Goal: Task Accomplishment & Management: Manage account settings

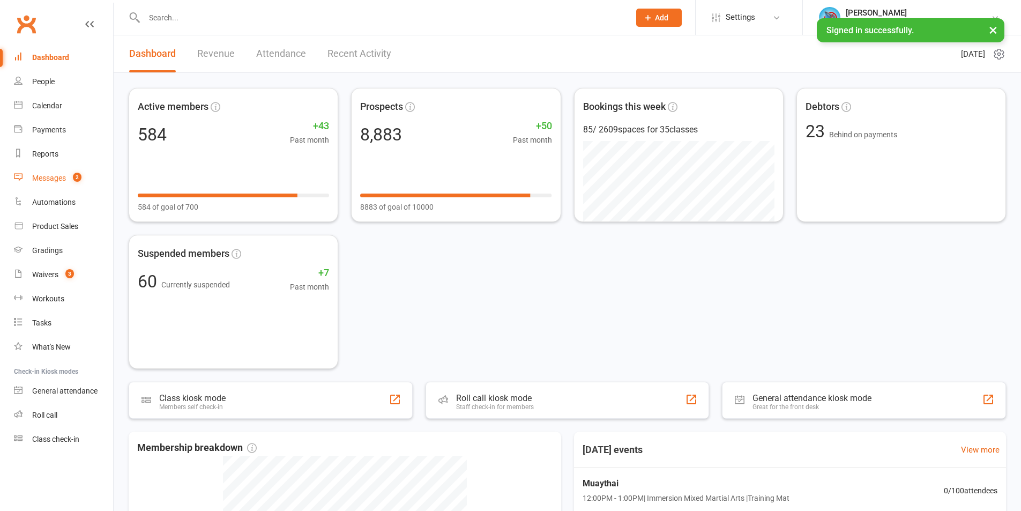
click at [42, 176] on div "Messages" at bounding box center [49, 178] width 34 height 9
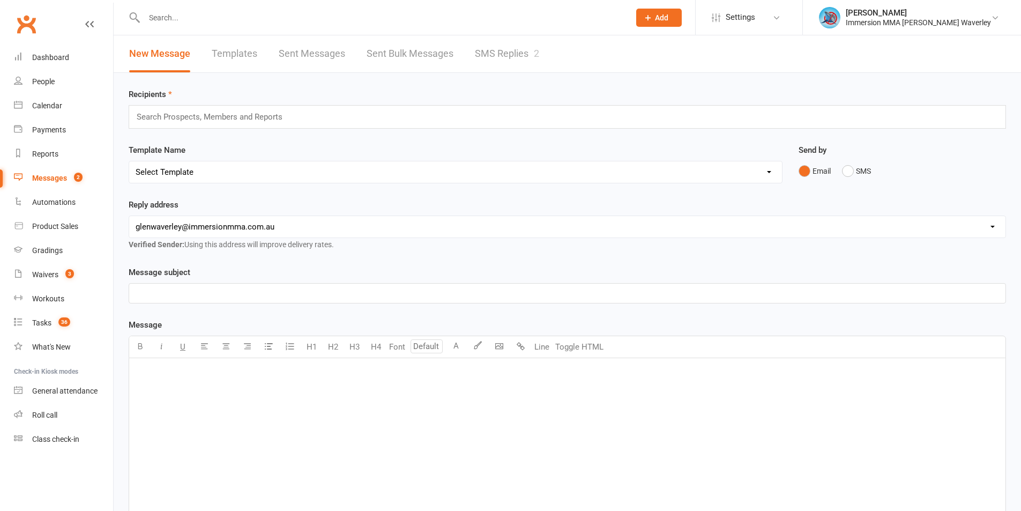
click at [481, 44] on link "SMS Replies 2" at bounding box center [507, 53] width 64 height 37
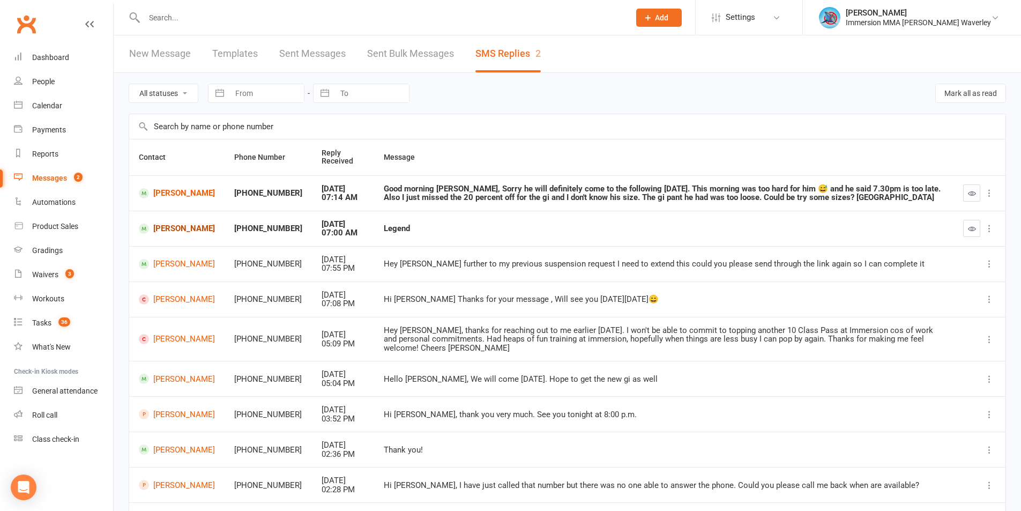
click at [188, 227] on link "[PERSON_NAME]" at bounding box center [177, 228] width 76 height 10
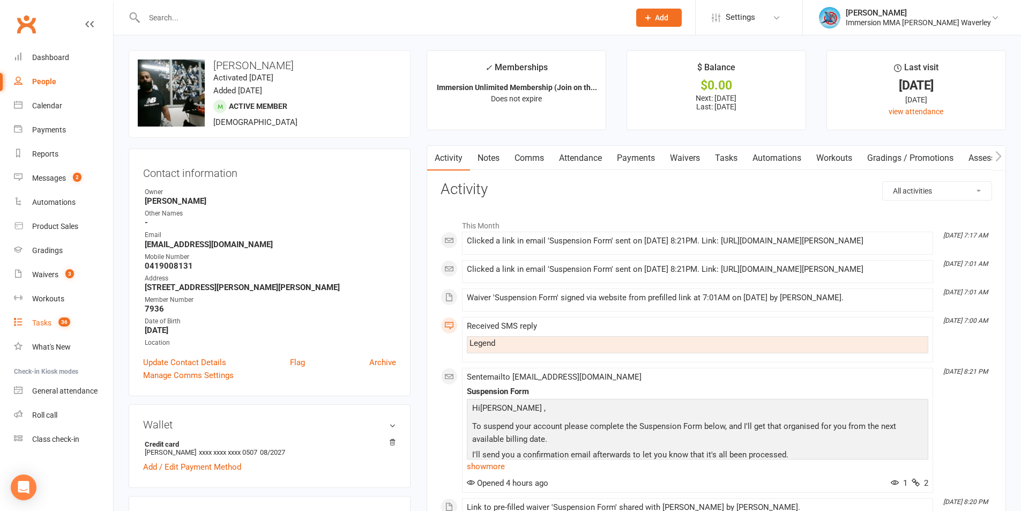
click at [49, 324] on div "Tasks" at bounding box center [41, 322] width 19 height 9
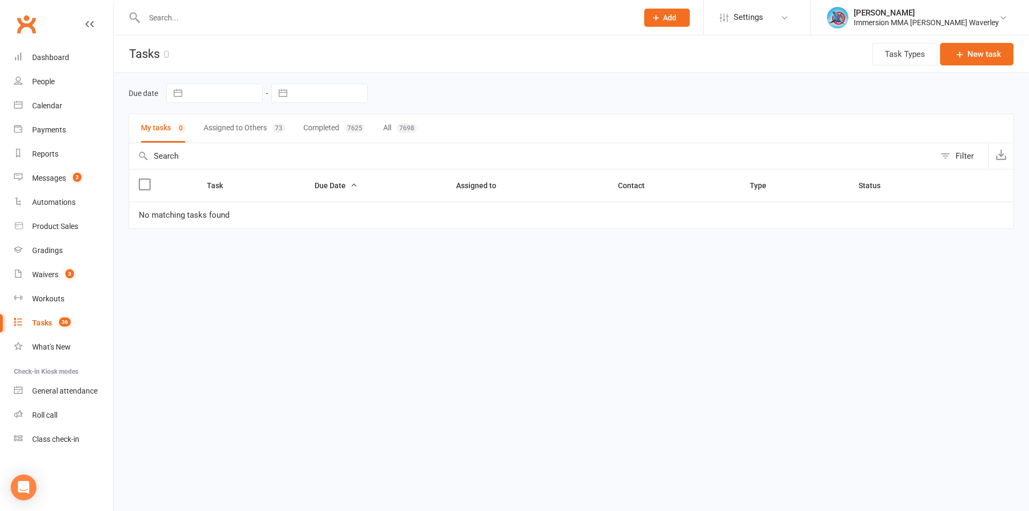
drag, startPoint x: 242, startPoint y: 120, endPoint x: 278, endPoint y: 119, distance: 35.9
click at [242, 121] on button "Assigned to Others 73" at bounding box center [244, 128] width 81 height 28
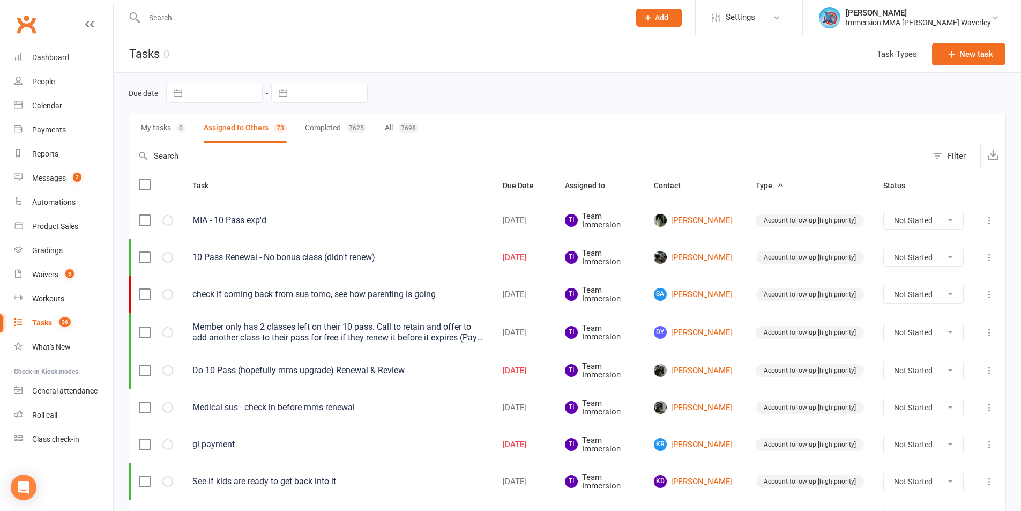
click at [340, 97] on input "text" at bounding box center [330, 93] width 74 height 18
select select "8"
select select "2025"
select select "9"
select select "2025"
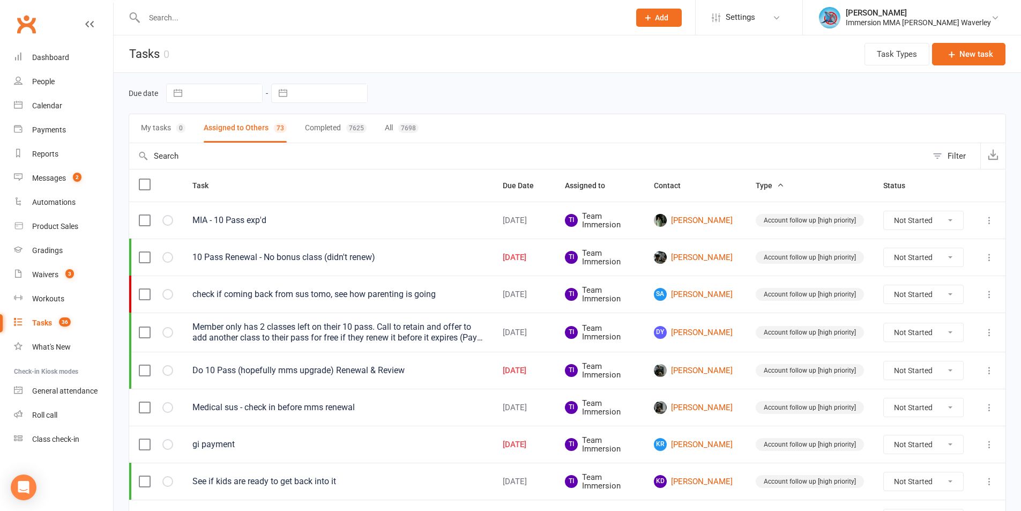
select select "10"
select select "2025"
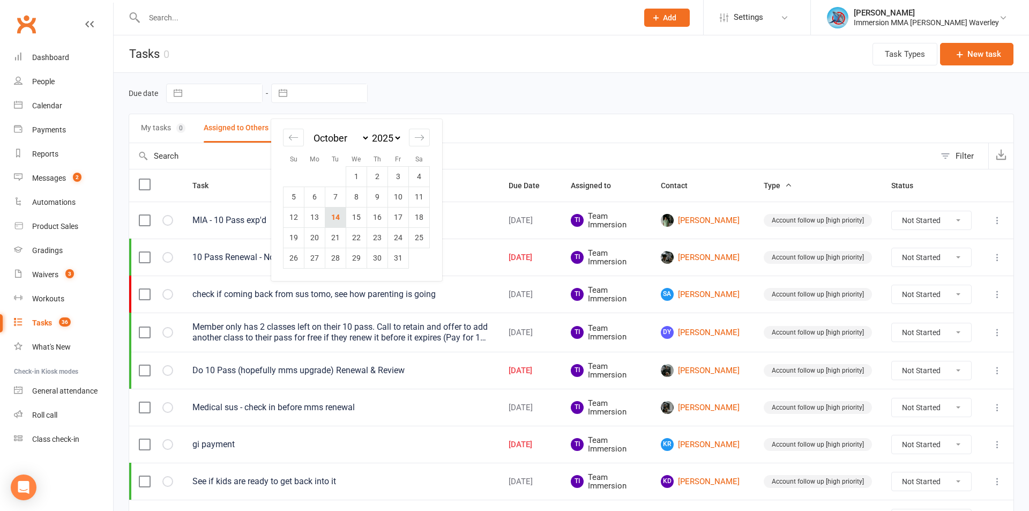
click at [330, 211] on td "14" at bounding box center [335, 217] width 21 height 20
type input "[DATE]"
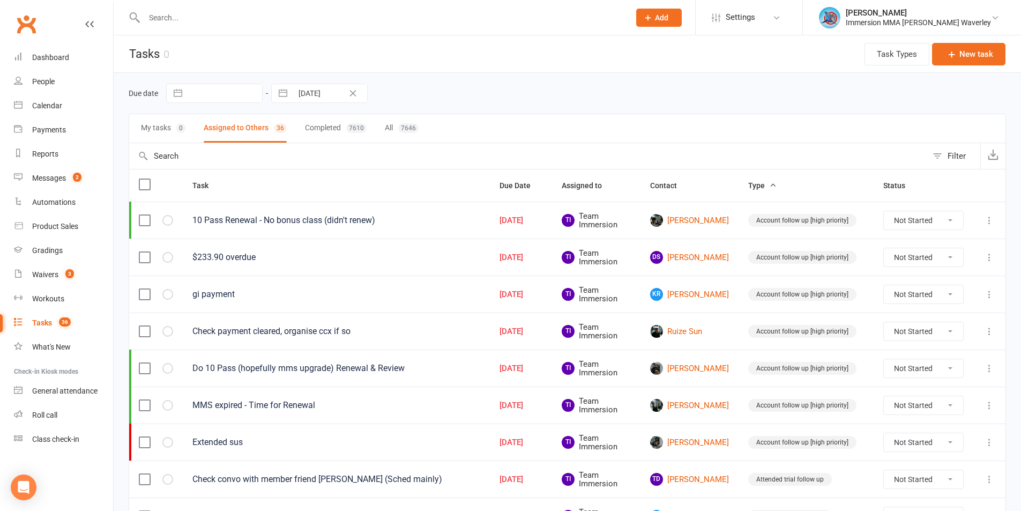
scroll to position [446, 0]
